Goal: Task Accomplishment & Management: Manage account settings

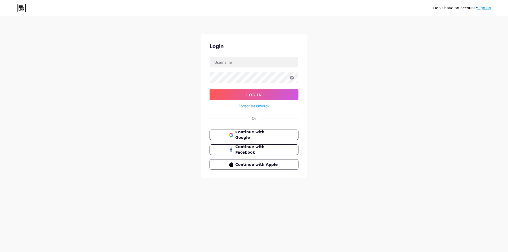
click at [354, 69] on div "Don't have an account? Sign up Login Log In Forgot password? Or Continue with G…" at bounding box center [254, 97] width 508 height 195
click at [242, 59] on input "text" at bounding box center [254, 62] width 88 height 11
type input "[EMAIL_ADDRESS][DOMAIN_NAME]"
click at [210, 89] on button "Log In" at bounding box center [254, 94] width 89 height 11
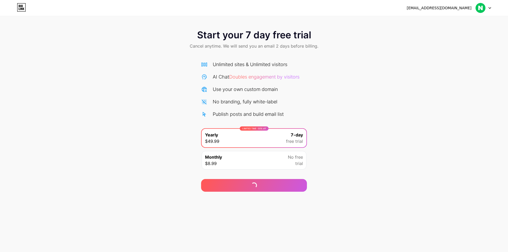
click at [490, 10] on div at bounding box center [483, 8] width 15 height 10
click at [444, 21] on li "Logout" at bounding box center [458, 22] width 66 height 14
